Goal: Task Accomplishment & Management: Use online tool/utility

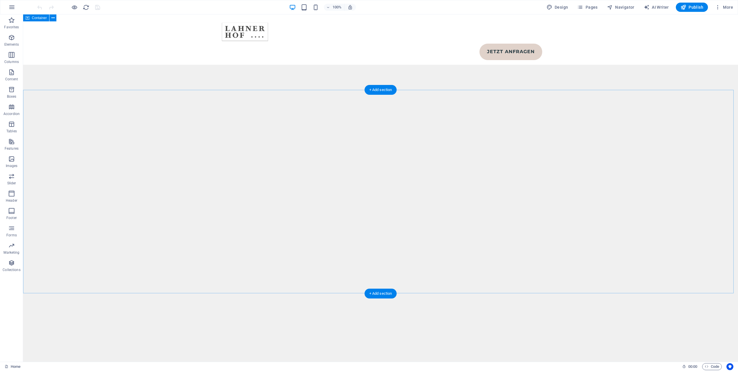
scroll to position [2662, 0]
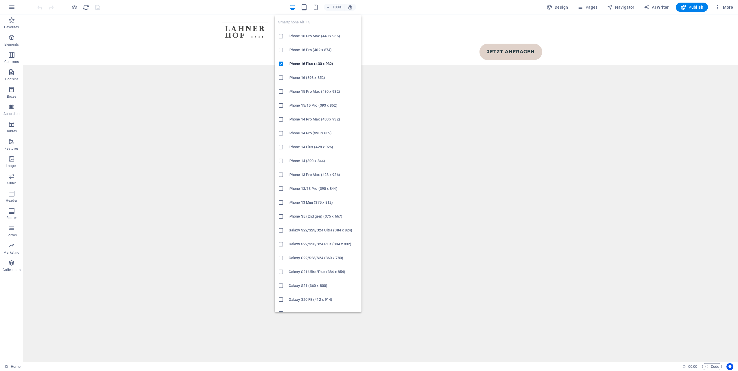
click at [318, 6] on icon "button" at bounding box center [315, 7] width 7 height 7
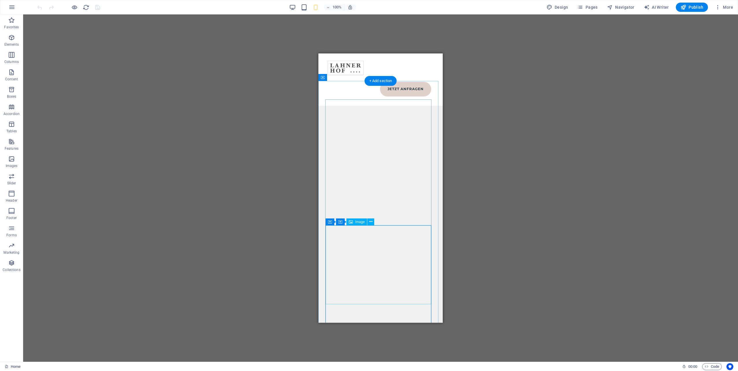
scroll to position [2842, 0]
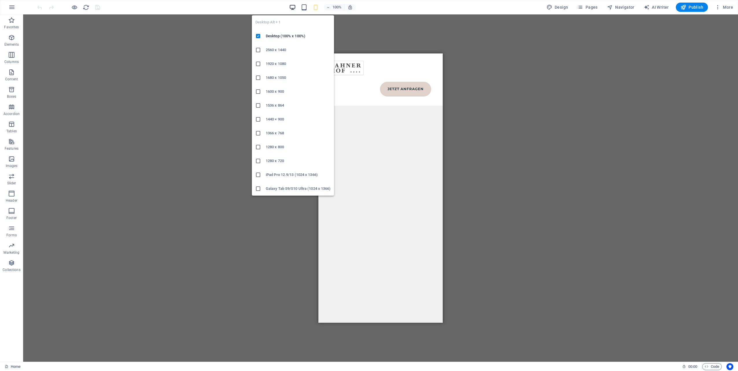
click at [294, 8] on icon "button" at bounding box center [292, 7] width 7 height 7
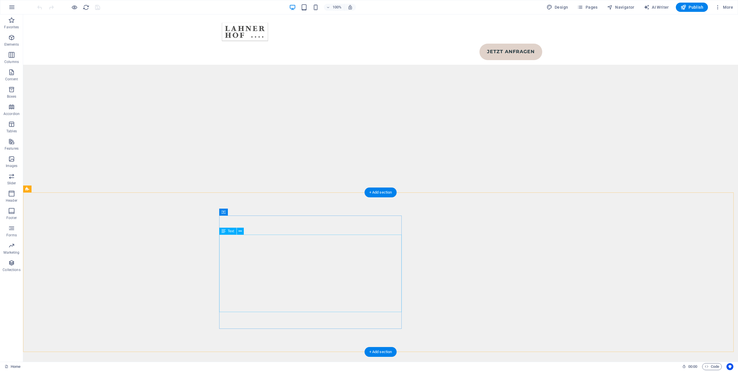
scroll to position [2940, 0]
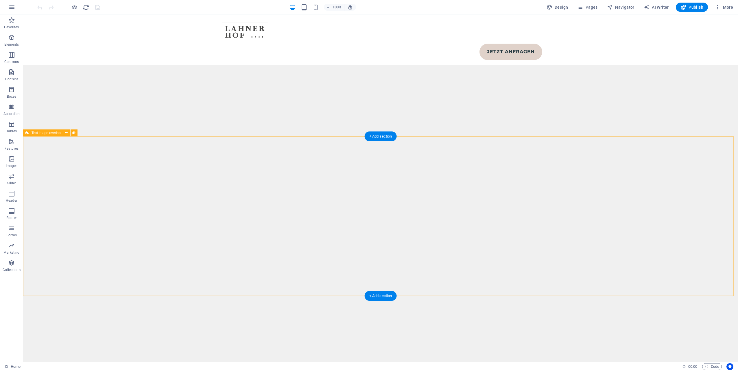
click at [66, 133] on icon at bounding box center [66, 133] width 3 height 6
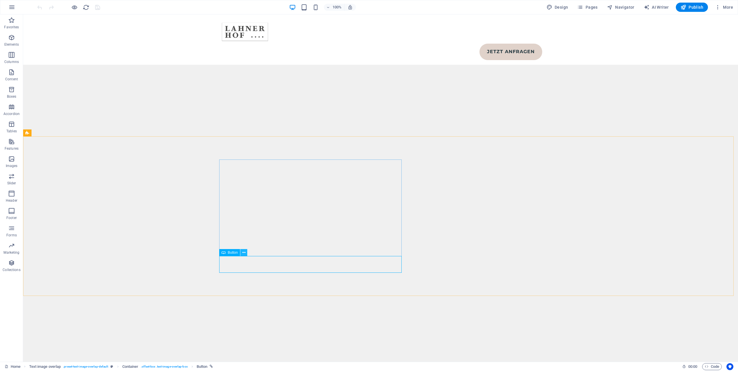
click at [244, 253] on icon at bounding box center [243, 253] width 3 height 6
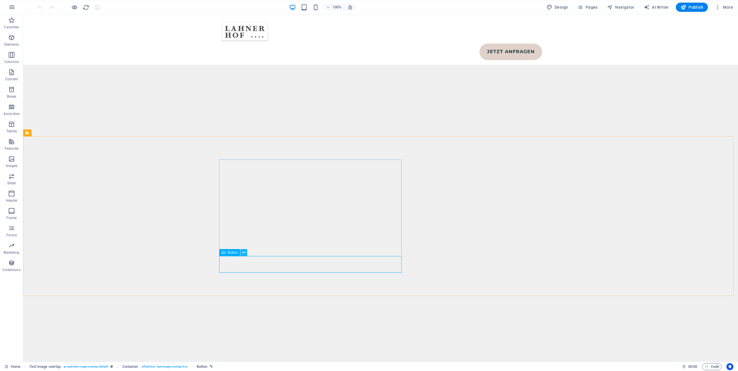
click at [244, 253] on icon at bounding box center [243, 253] width 3 height 6
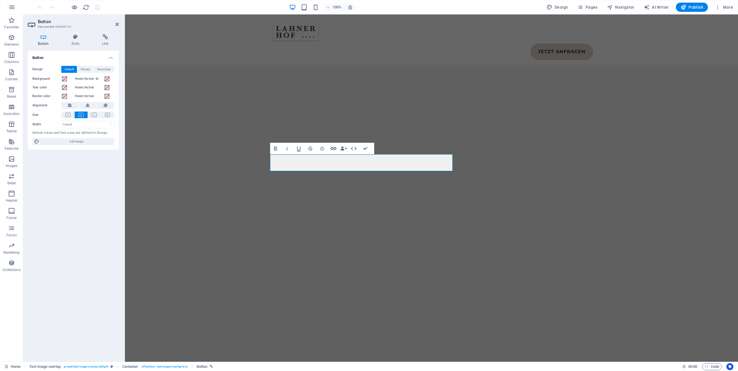
click at [335, 146] on icon "button" at bounding box center [333, 148] width 7 height 7
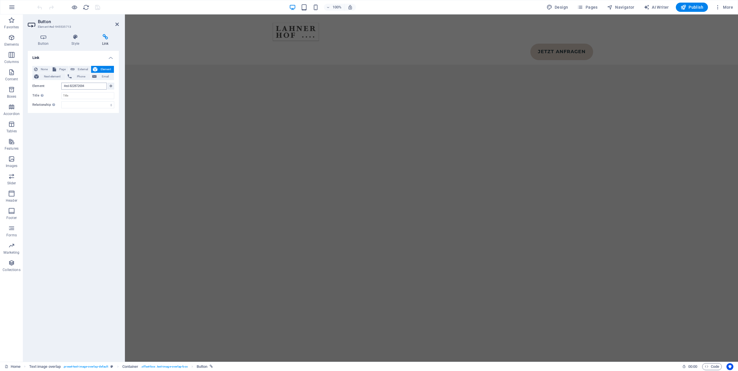
scroll to position [4106, 0]
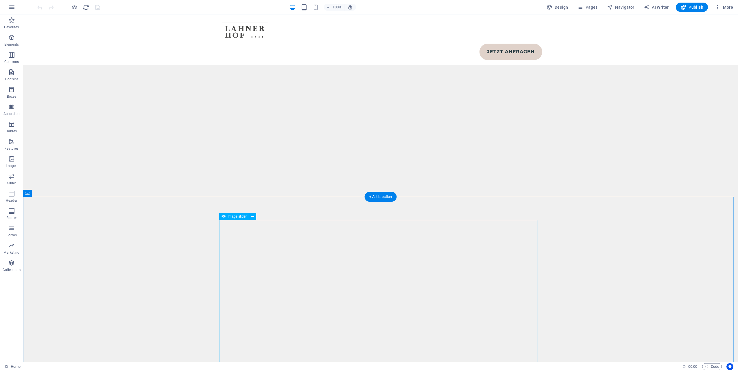
scroll to position [3297, 0]
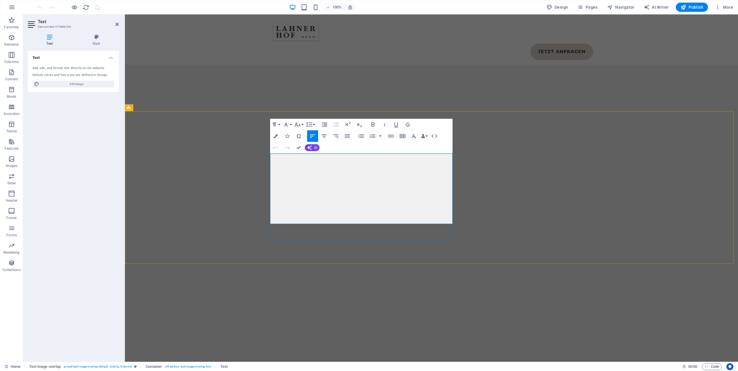
scroll to position [3246, 0]
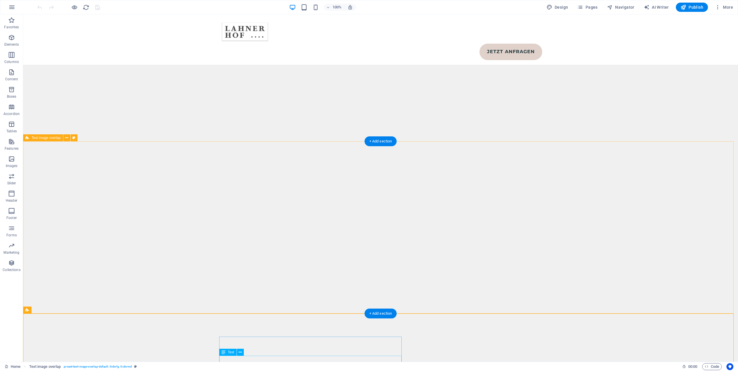
scroll to position [3066, 0]
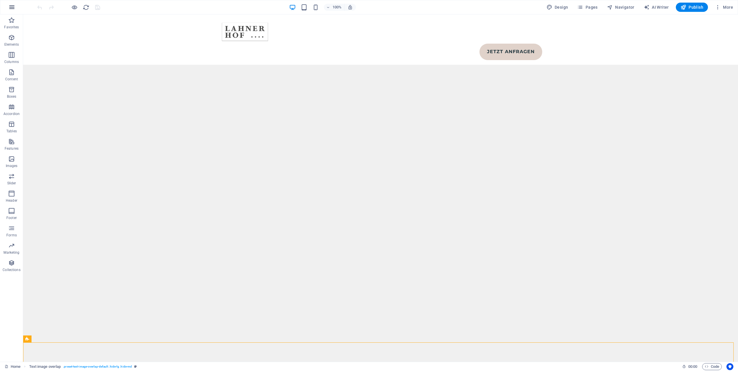
click at [9, 8] on icon "button" at bounding box center [11, 7] width 7 height 7
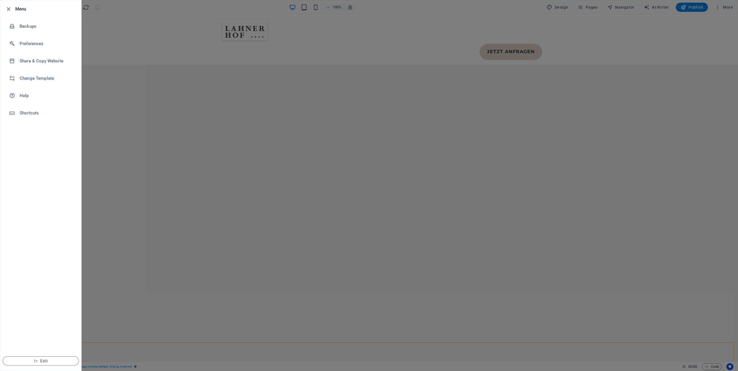
click at [128, 112] on div at bounding box center [369, 185] width 738 height 371
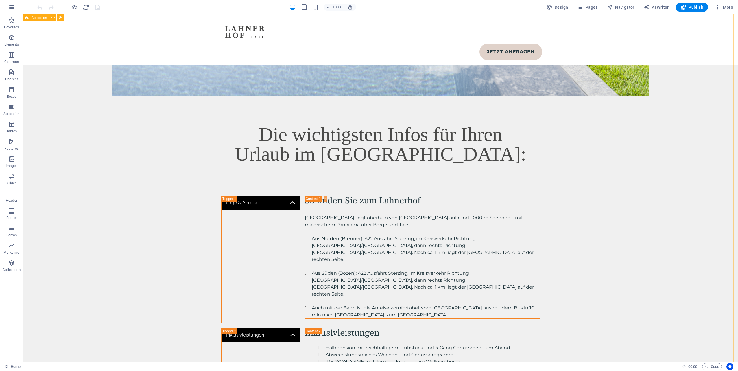
scroll to position [1648, 0]
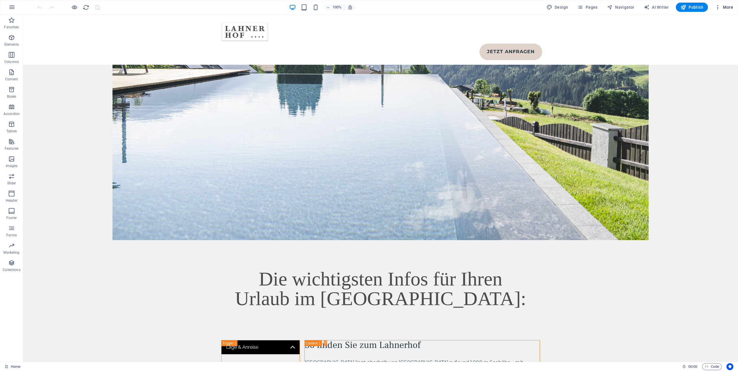
click at [718, 5] on icon "button" at bounding box center [718, 7] width 6 height 6
click at [582, 11] on div at bounding box center [369, 185] width 738 height 371
click at [586, 5] on span "Pages" at bounding box center [588, 7] width 20 height 6
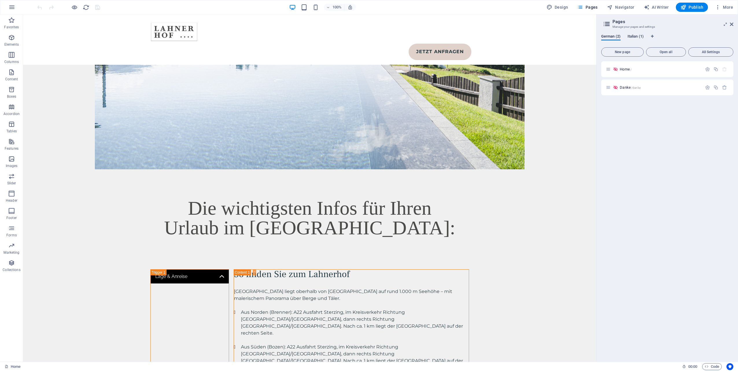
click at [633, 37] on span "Italian (1)" at bounding box center [636, 37] width 16 height 8
click at [617, 38] on span "German (2)" at bounding box center [611, 37] width 19 height 8
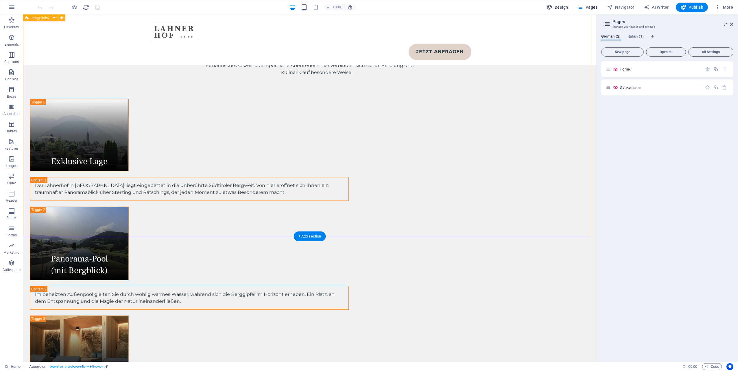
scroll to position [578, 0]
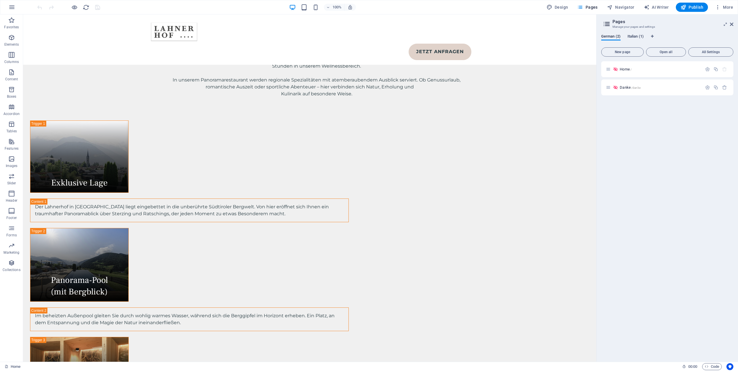
click at [636, 36] on span "Italian (1)" at bounding box center [636, 37] width 16 height 8
click at [623, 69] on span "Home /" at bounding box center [626, 69] width 12 height 4
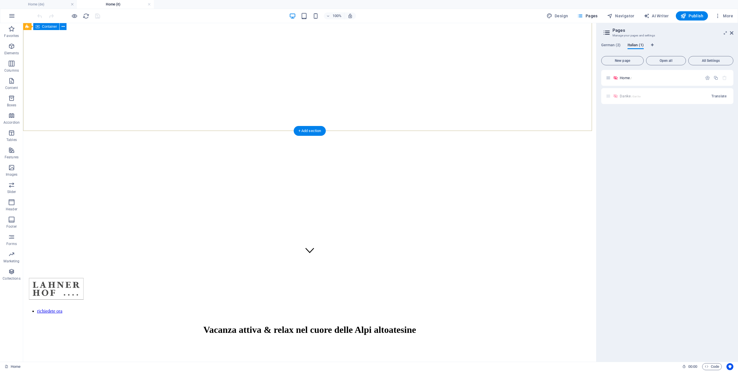
scroll to position [87, 0]
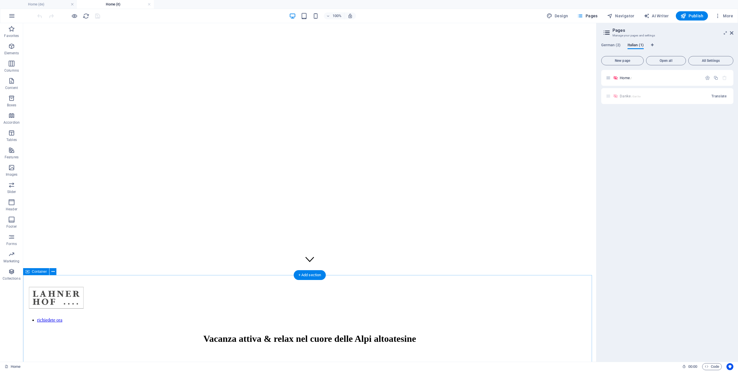
drag, startPoint x: 757, startPoint y: 23, endPoint x: 481, endPoint y: 330, distance: 412.2
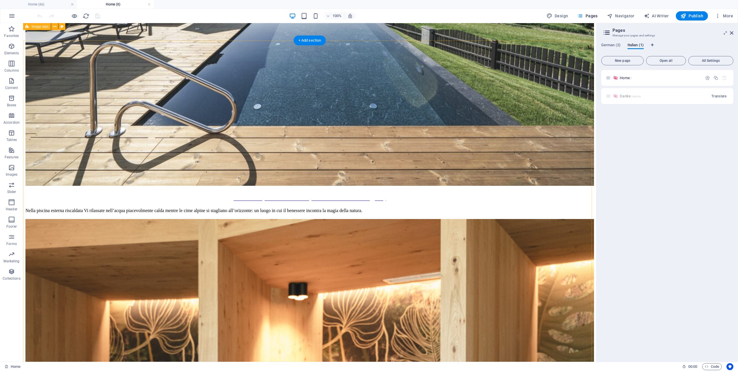
scroll to position [839, 0]
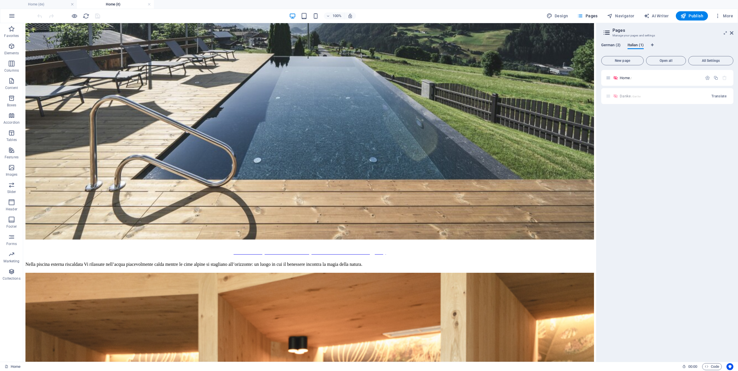
click at [609, 44] on span "German (2)" at bounding box center [611, 46] width 19 height 8
click at [621, 80] on div "Home /" at bounding box center [654, 78] width 96 height 7
click at [624, 76] on div "Home /" at bounding box center [654, 78] width 96 height 7
click at [625, 78] on span "Home /" at bounding box center [626, 78] width 12 height 4
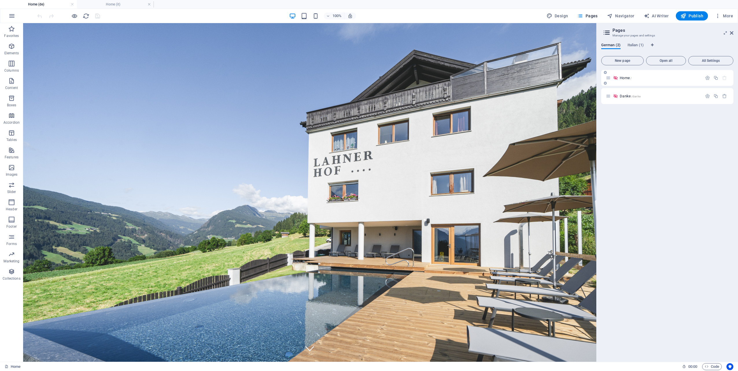
scroll to position [0, 0]
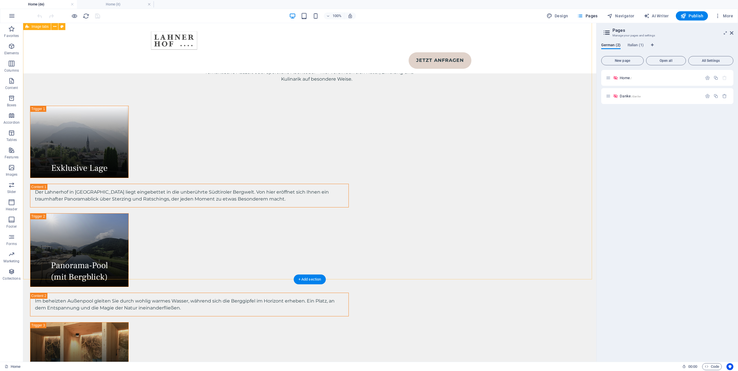
click at [517, 108] on div "Exklusive Lage Der Lahnerhof in [GEOGRAPHIC_DATA] liegt eingebettet in die unbe…" at bounding box center [309, 266] width 573 height 321
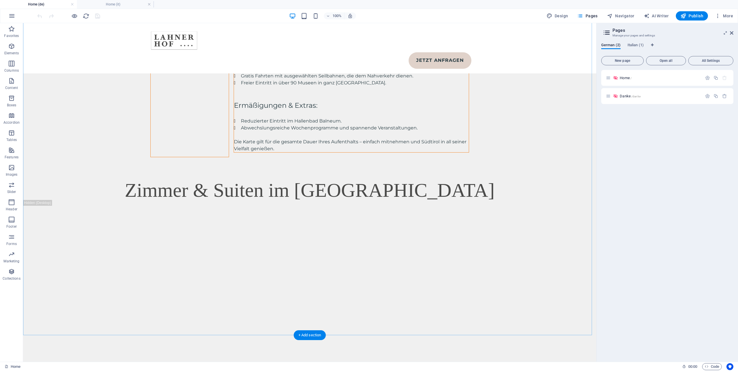
scroll to position [2444, 0]
